Goal: Entertainment & Leisure: Browse casually

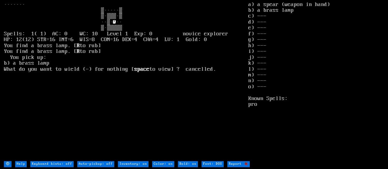
drag, startPoint x: 212, startPoint y: 123, endPoint x: 194, endPoint y: 121, distance: 18.3
click at [194, 121] on larn "@ ·· ▒·▒▒▒▒▒ Spells: 1( 1) AC: 0 WC: 10 Level 1 Exp: 0 novice explorer HP: 12(1…" at bounding box center [126, 81] width 244 height 159
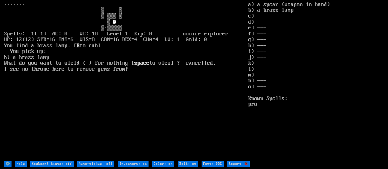
click at [168, 117] on larn "@ ·· ▒·▒▒▒▒▒ Spells: 1( 1) AC: 0 WC: 10 Level 1 Exp: 0 novice explorer HP: 12(1…" at bounding box center [126, 81] width 244 height 159
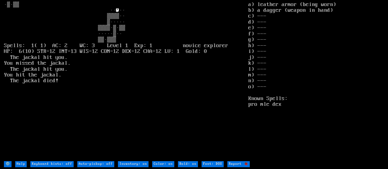
click at [262, 74] on stats "a) leather armor (being worn) b) a dagger (weapon in hand) c) --- d) --- e) ---…" at bounding box center [316, 81] width 136 height 159
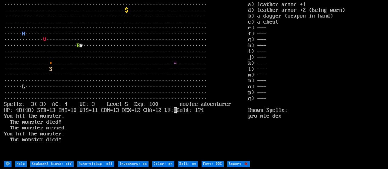
click at [262, 74] on stats "a) leather armor +1 d) leather armor +2 (being worn) b) a dagger (weapon in han…" at bounding box center [316, 81] width 136 height 159
